Goal: Task Accomplishment & Management: Manage account settings

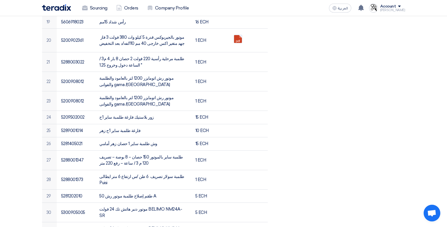
click at [402, 6] on div "Account" at bounding box center [392, 6] width 25 height 5
click at [376, 67] on li "Logout" at bounding box center [376, 65] width 58 height 11
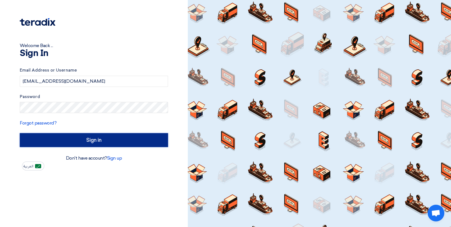
click at [119, 142] on input "Sign in" at bounding box center [94, 140] width 148 height 14
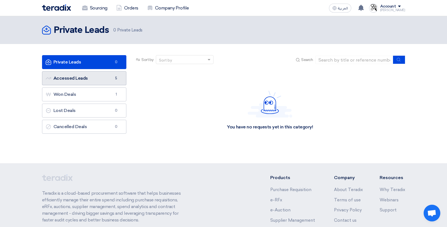
click at [86, 80] on link "Accessed Leads Accessed Leads 5" at bounding box center [84, 78] width 85 height 14
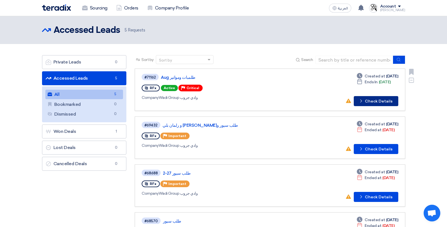
click at [364, 102] on icon "Check details" at bounding box center [361, 100] width 5 height 5
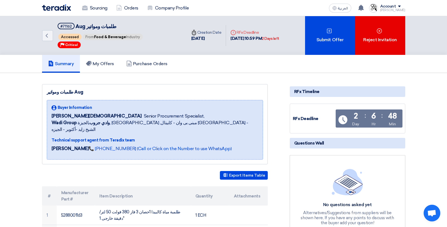
click at [396, 6] on div "Account" at bounding box center [388, 6] width 16 height 5
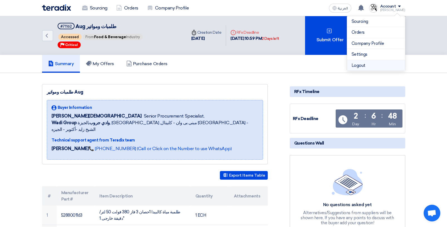
click at [369, 64] on li "Logout" at bounding box center [376, 65] width 58 height 11
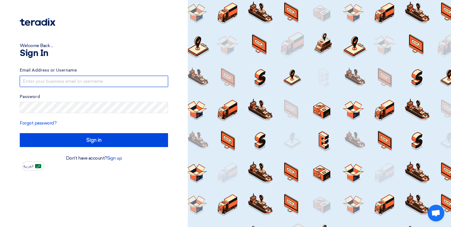
type input "[EMAIL_ADDRESS][DOMAIN_NAME]"
